Goal: Book appointment/travel/reservation

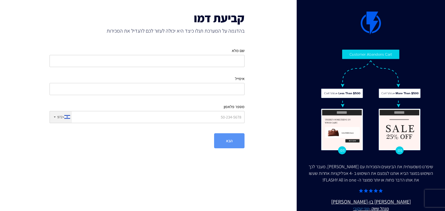
click at [201, 18] on h1 "קביעת דמו" at bounding box center [146, 18] width 195 height 13
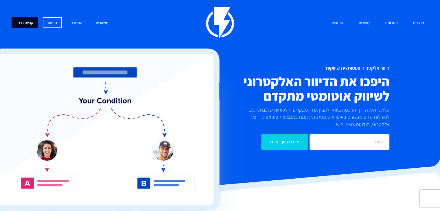
click at [23, 22] on link "קביעת דמו" at bounding box center [25, 22] width 27 height 11
